Goal: Navigation & Orientation: Find specific page/section

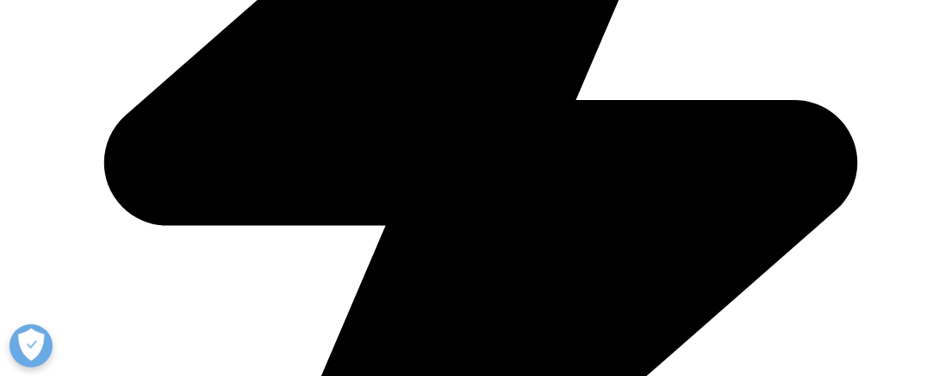
scroll to position [3646, 0]
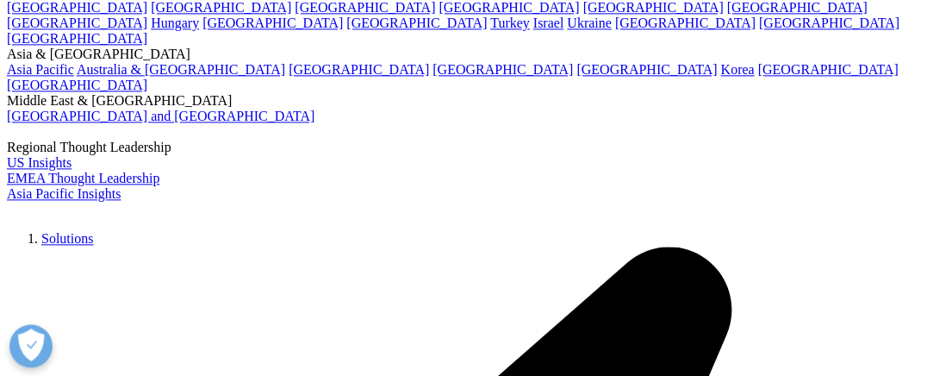
drag, startPoint x: 560, startPoint y: -120, endPoint x: 567, endPoint y: -9, distance: 111.4
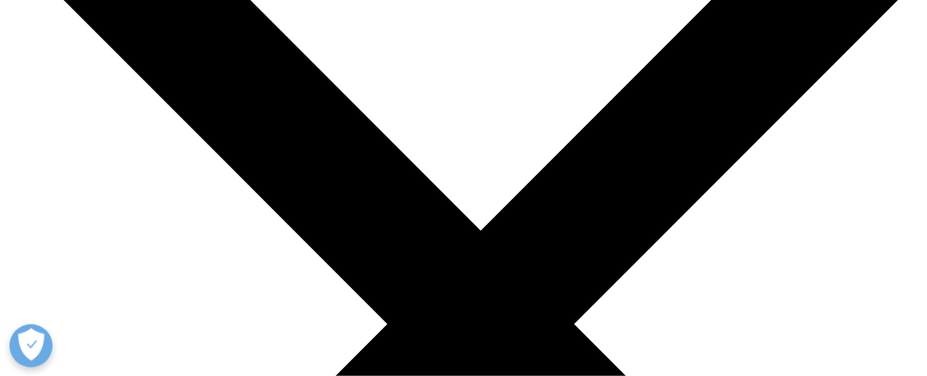
scroll to position [4323, 0]
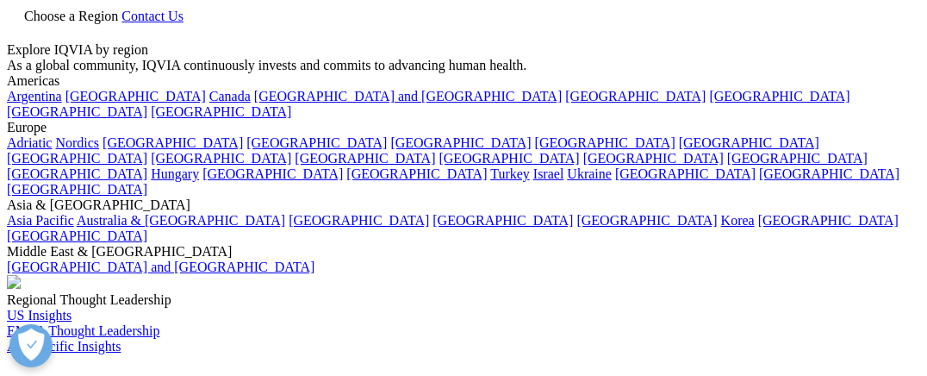
scroll to position [564, 0]
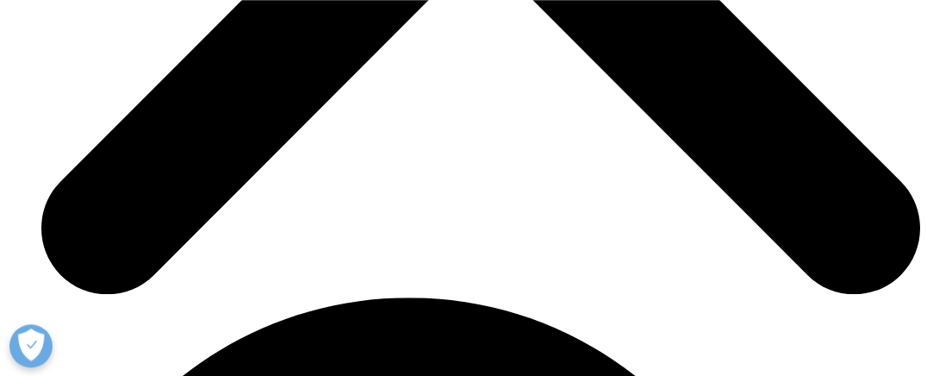
scroll to position [3864, 0]
